Goal: Information Seeking & Learning: Learn about a topic

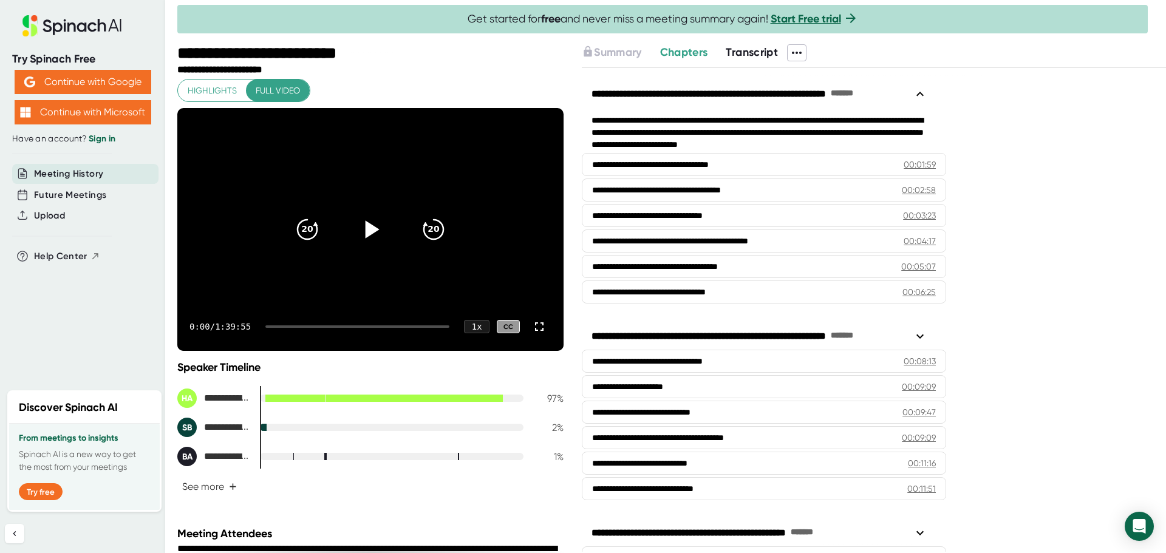
click at [367, 225] on icon at bounding box center [370, 229] width 30 height 30
drag, startPoint x: 278, startPoint y: 86, endPoint x: 193, endPoint y: 95, distance: 85.5
click at [193, 95] on div "Highlights Full video" at bounding box center [243, 91] width 133 height 24
click at [289, 84] on span "Full video" at bounding box center [278, 90] width 44 height 15
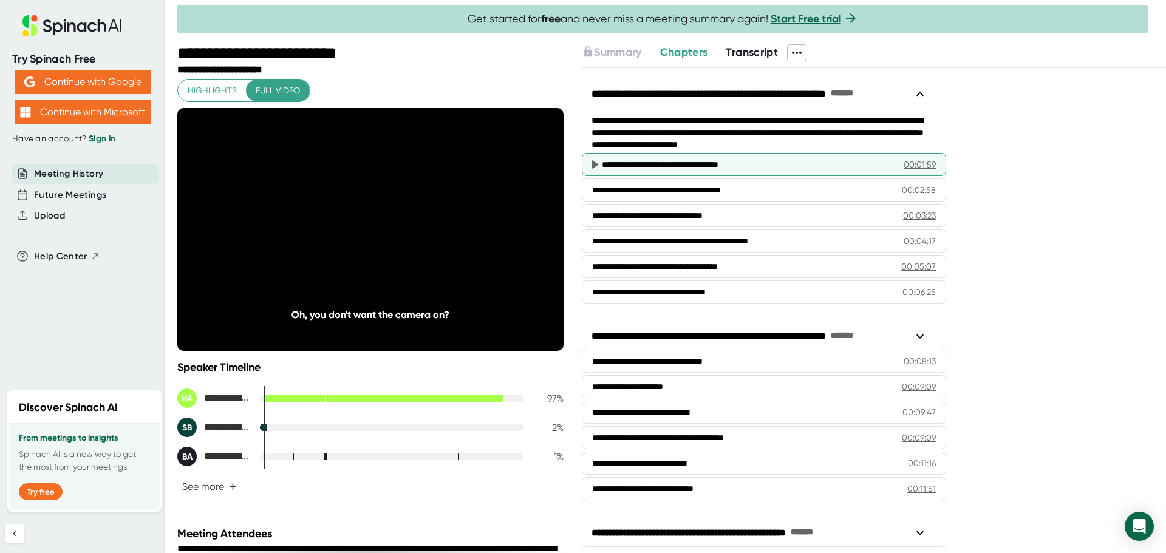
click at [698, 155] on div "**********" at bounding box center [764, 164] width 364 height 23
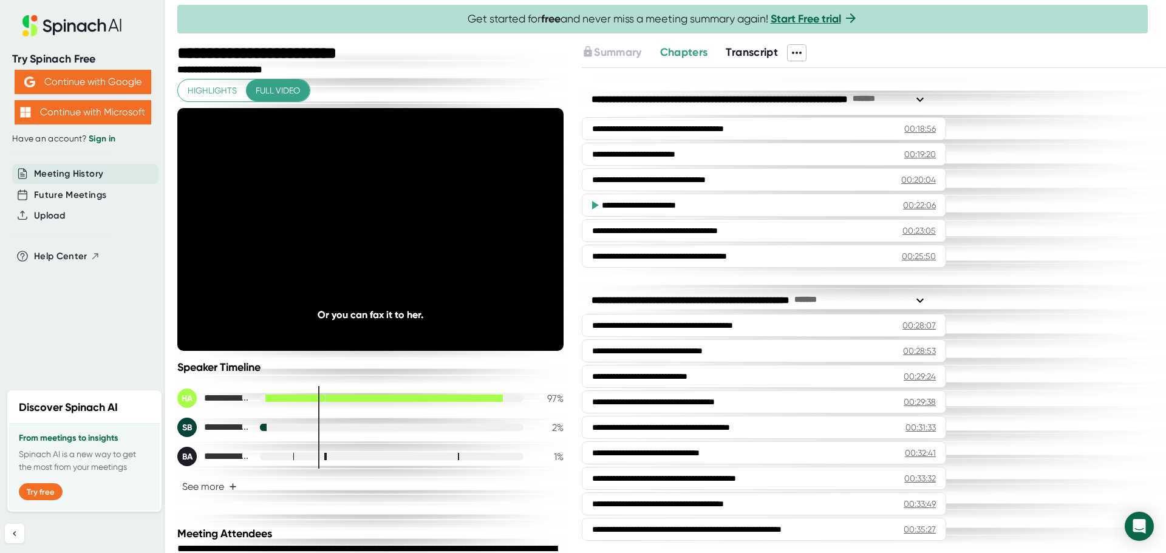
scroll to position [668, 0]
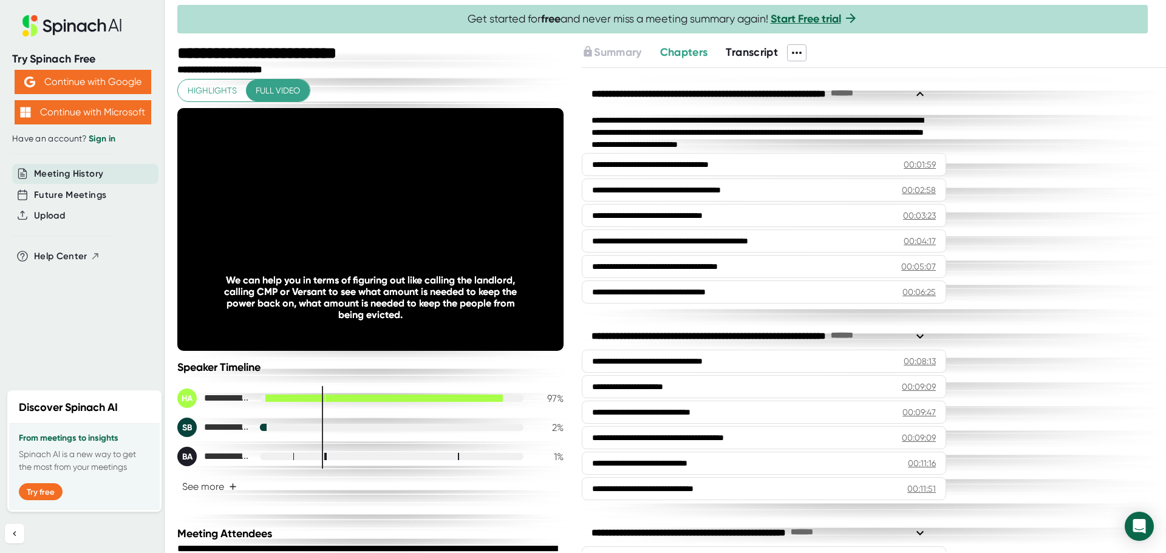
scroll to position [668, 0]
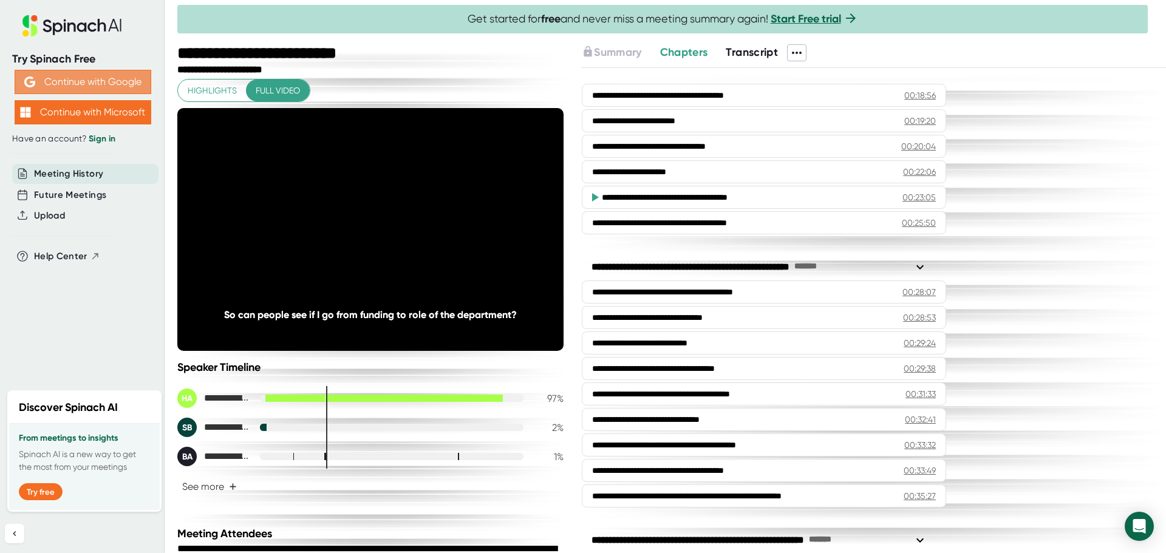
click at [98, 78] on button "Continue with Google" at bounding box center [83, 82] width 137 height 24
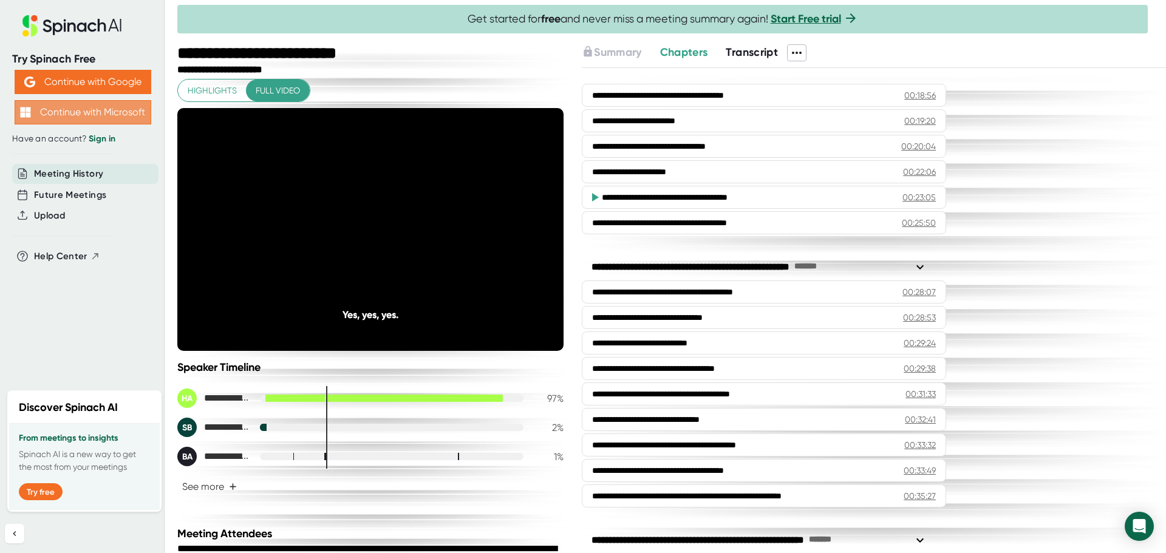
click at [80, 112] on button "Continue with Microsoft" at bounding box center [83, 112] width 137 height 24
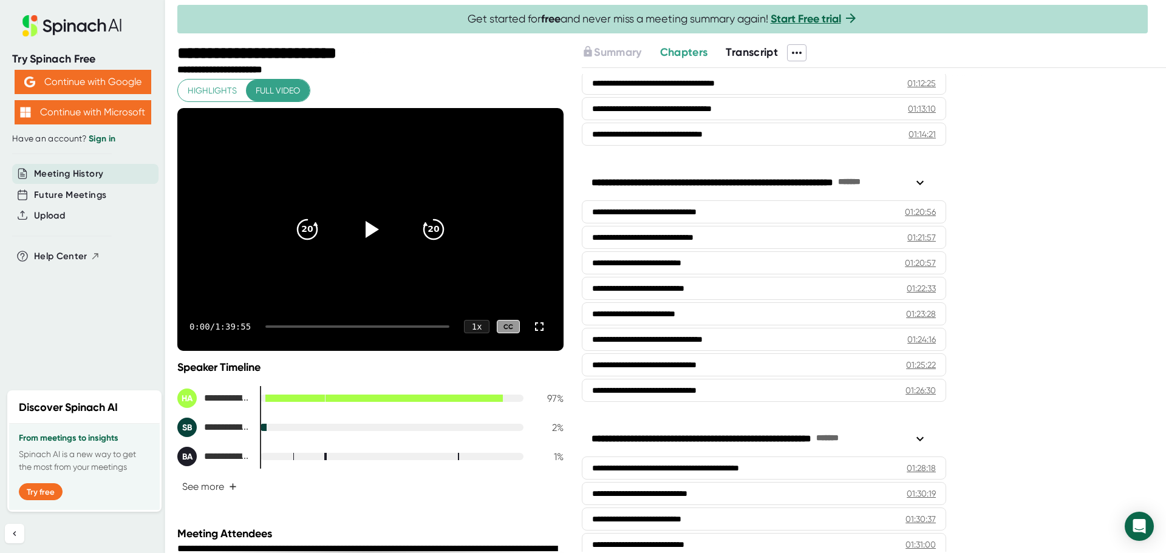
scroll to position [2281, 0]
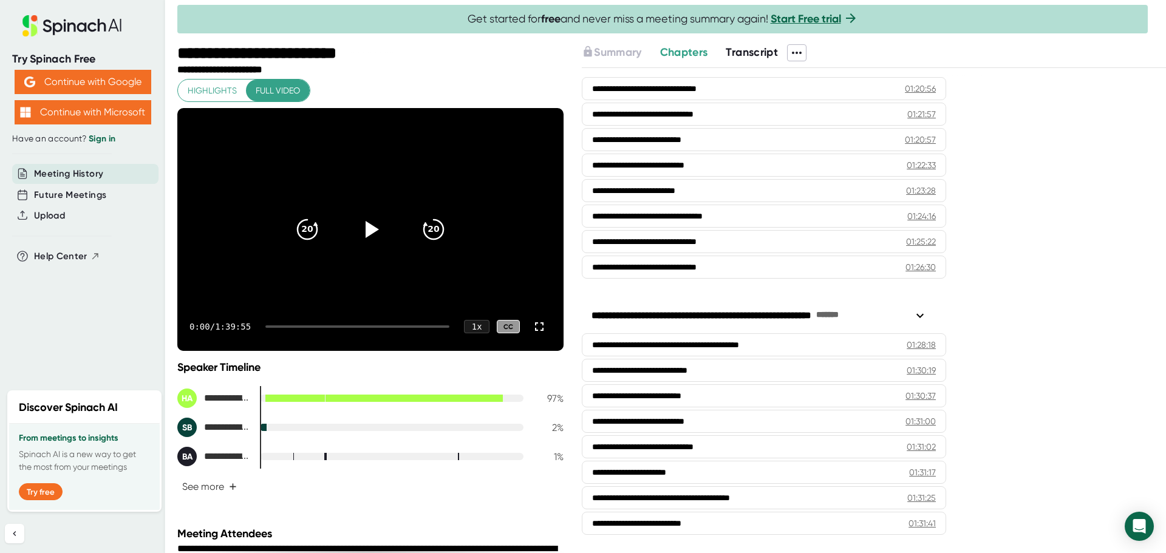
click at [269, 322] on div "0:00 / 1:39:55 1 x CC" at bounding box center [370, 326] width 386 height 49
click at [367, 223] on icon at bounding box center [370, 229] width 30 height 30
drag, startPoint x: 267, startPoint y: 328, endPoint x: 283, endPoint y: 330, distance: 15.9
click at [283, 330] on div "0:03 / 1:39:55 1 x CC" at bounding box center [370, 326] width 386 height 49
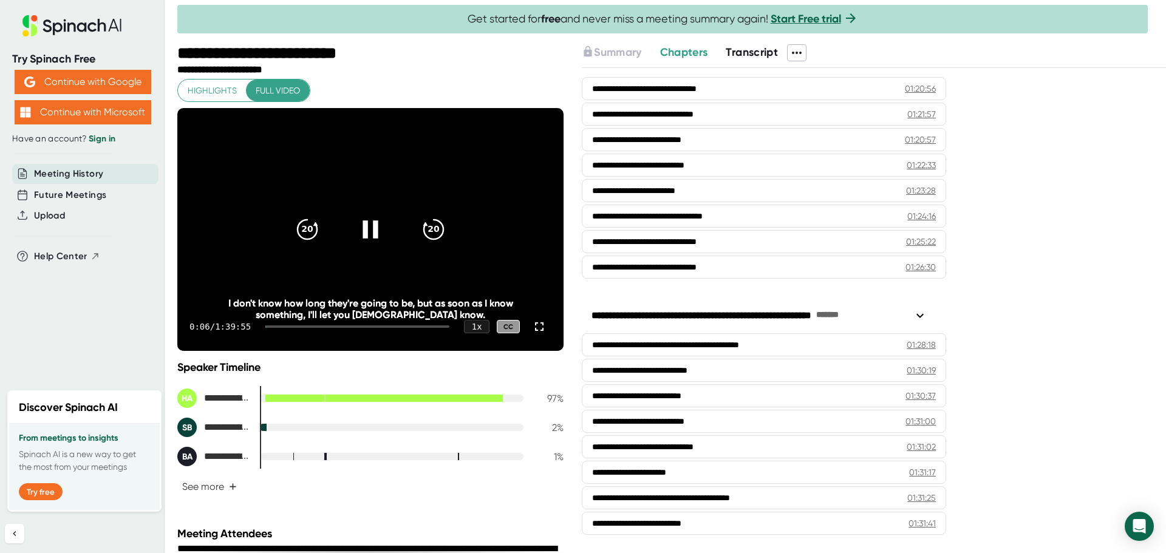
drag, startPoint x: 269, startPoint y: 325, endPoint x: 304, endPoint y: 325, distance: 35.2
click at [304, 325] on div "0:06 / 1:39:55 1 x CC" at bounding box center [370, 326] width 386 height 49
drag, startPoint x: 268, startPoint y: 325, endPoint x: 331, endPoint y: 331, distance: 63.4
click at [331, 331] on div "0:07 / 1:39:55 1 x CC" at bounding box center [370, 326] width 386 height 49
